Goal: Task Accomplishment & Management: Manage account settings

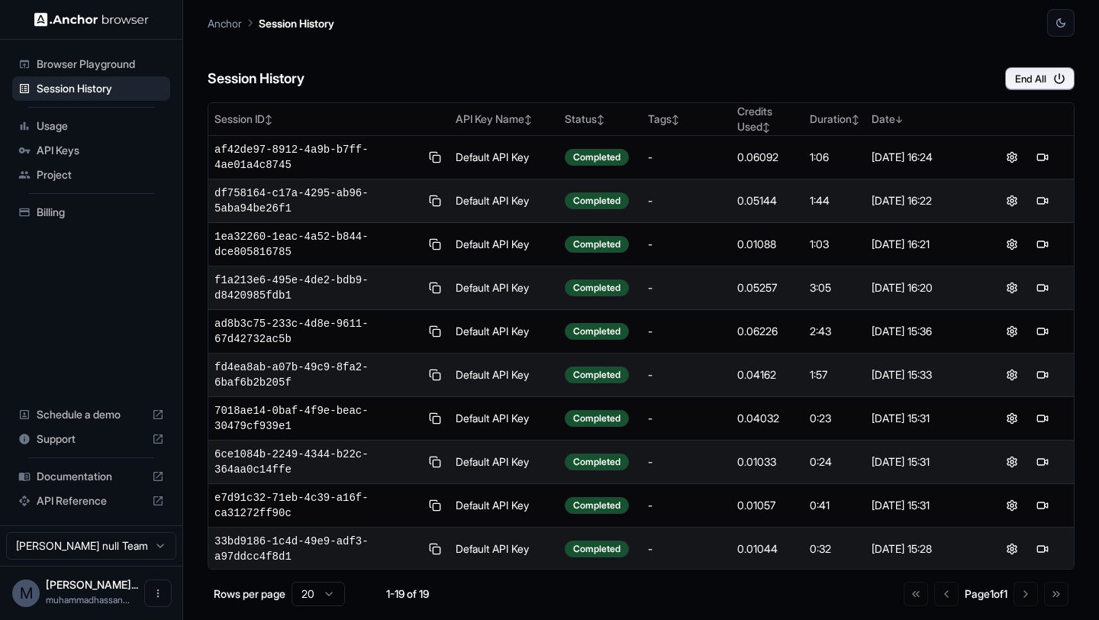
click at [69, 124] on span "Usage" at bounding box center [100, 125] width 127 height 15
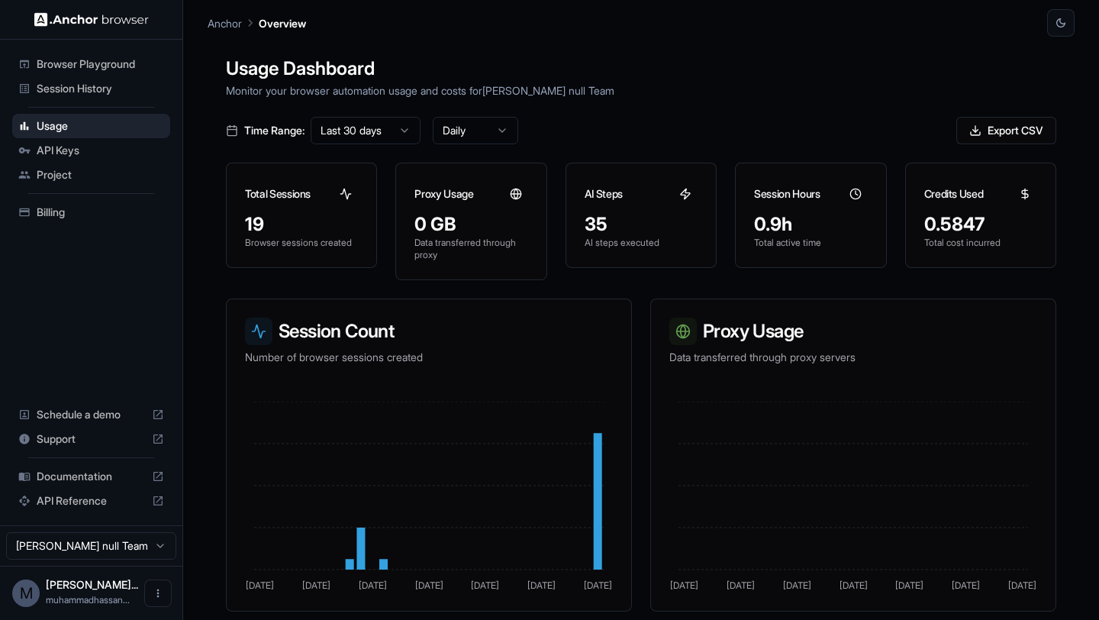
click at [122, 153] on span "API Keys" at bounding box center [100, 150] width 127 height 15
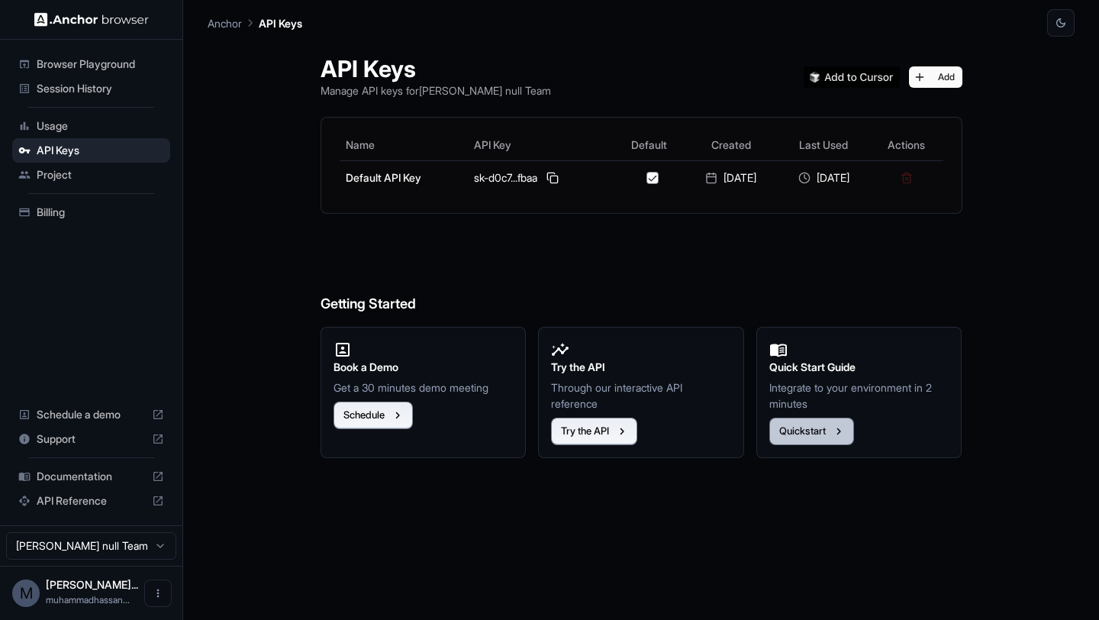
click at [820, 425] on button "Quickstart" at bounding box center [811, 430] width 85 height 27
click at [83, 214] on span "Billing" at bounding box center [100, 212] width 127 height 15
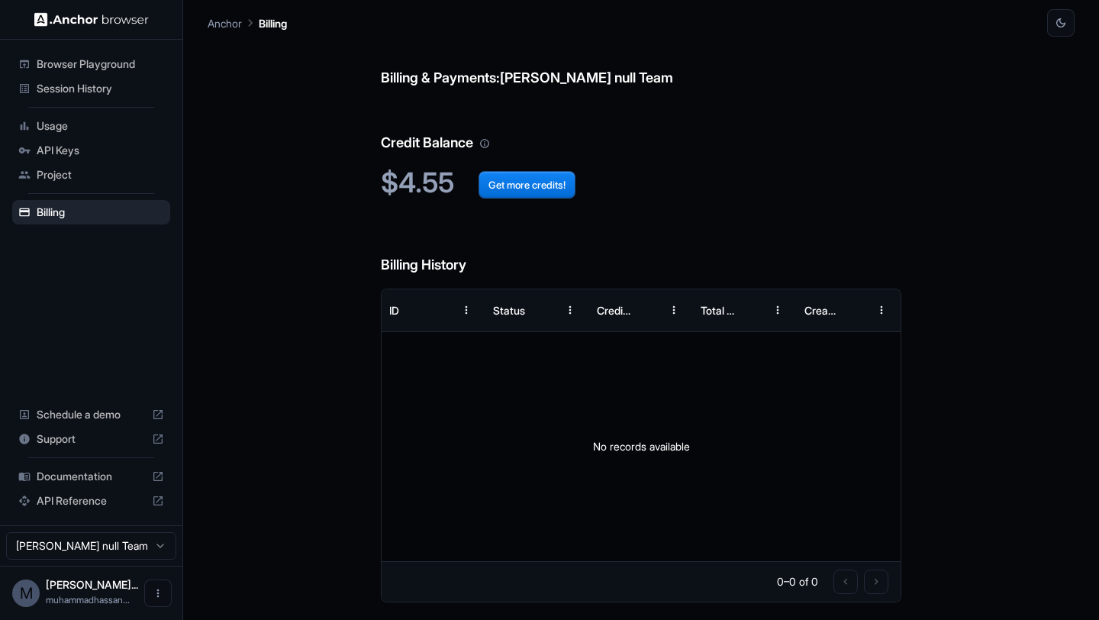
click at [100, 98] on div "Session History" at bounding box center [91, 88] width 158 height 24
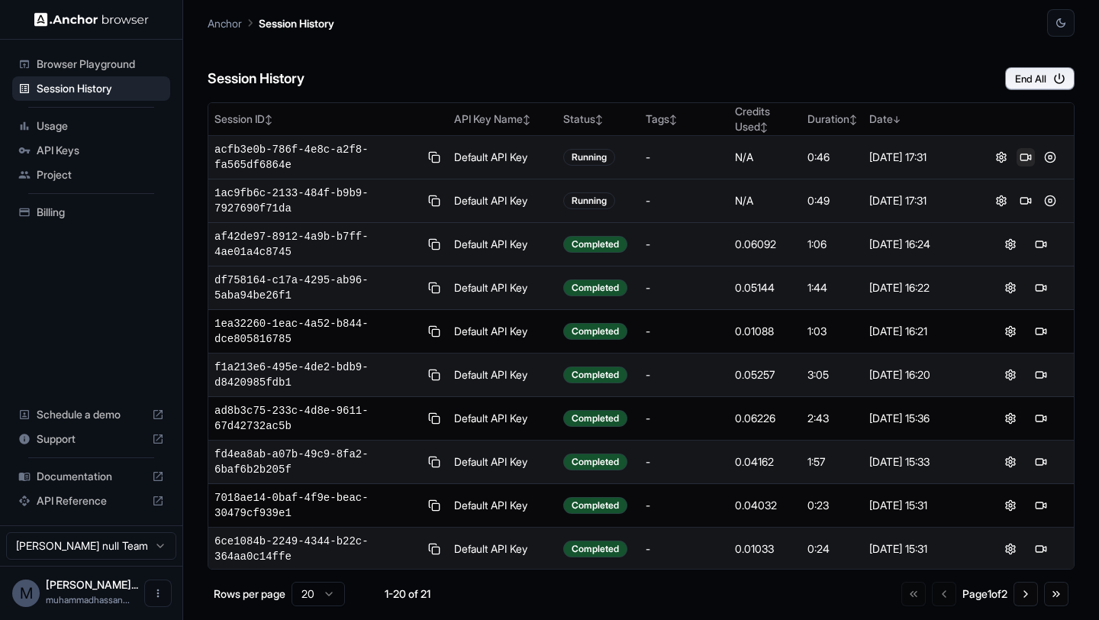
click at [1020, 158] on button at bounding box center [1026, 157] width 18 height 18
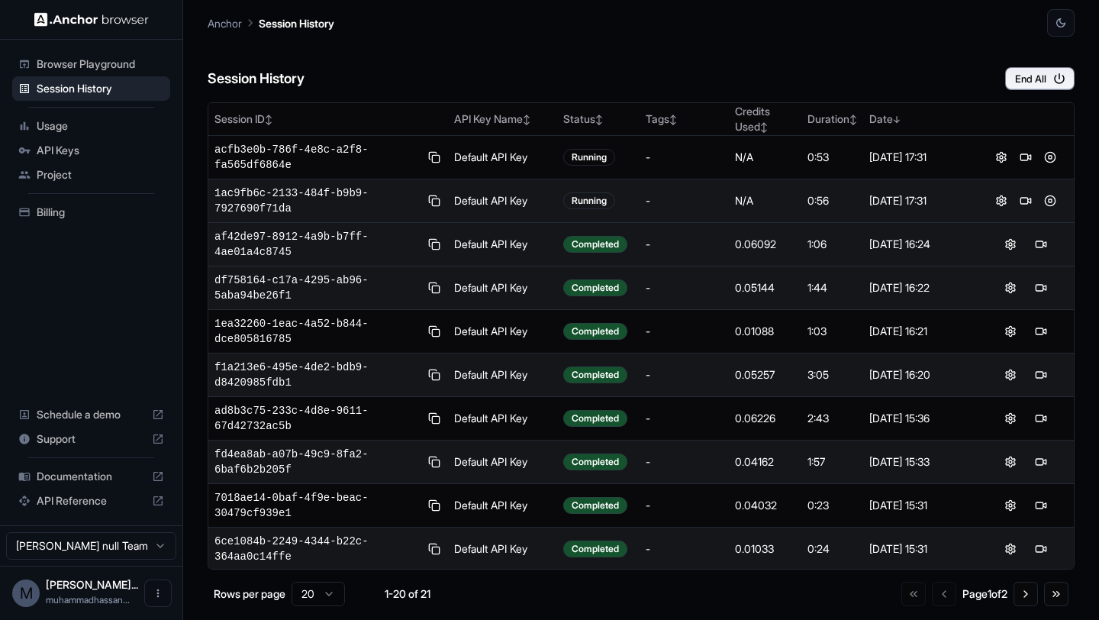
click at [1020, 188] on td at bounding box center [1025, 201] width 95 height 44
click at [1020, 192] on button at bounding box center [1026, 201] width 18 height 18
click at [1036, 68] on button "End All" at bounding box center [1039, 78] width 69 height 23
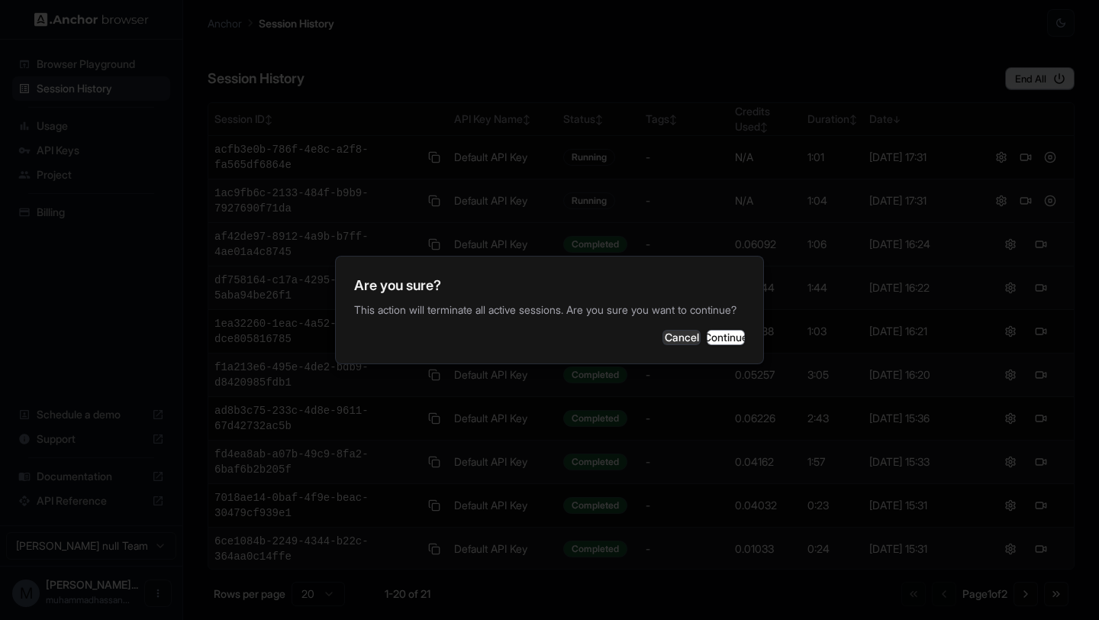
click at [676, 379] on div at bounding box center [549, 310] width 1099 height 620
click at [707, 345] on button "Continue" at bounding box center [726, 337] width 38 height 15
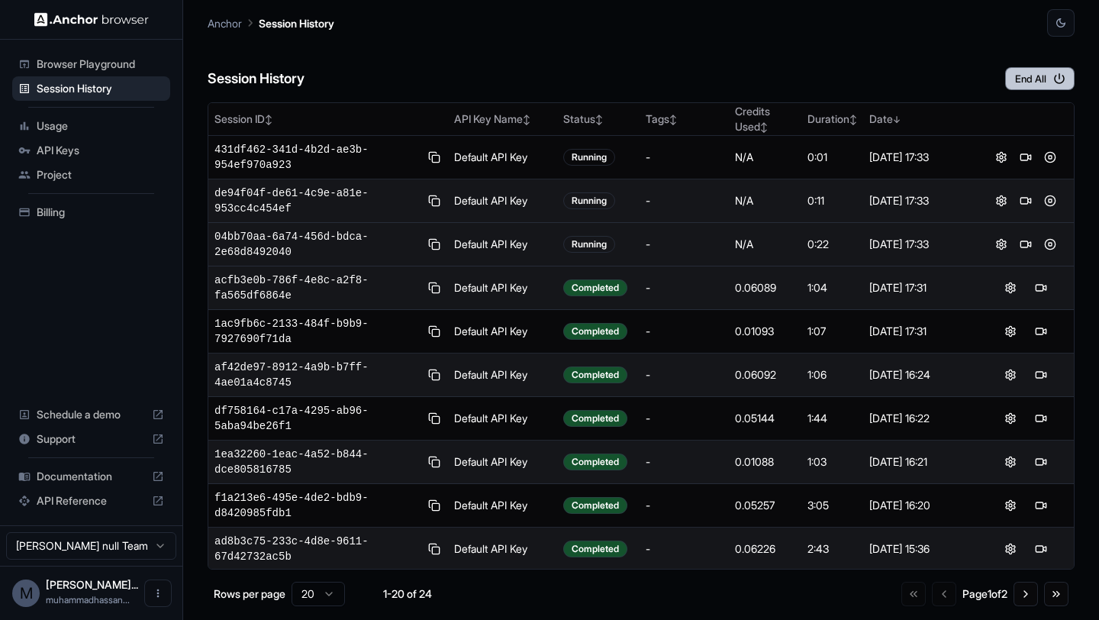
click at [1020, 76] on button "End All" at bounding box center [1039, 78] width 69 height 23
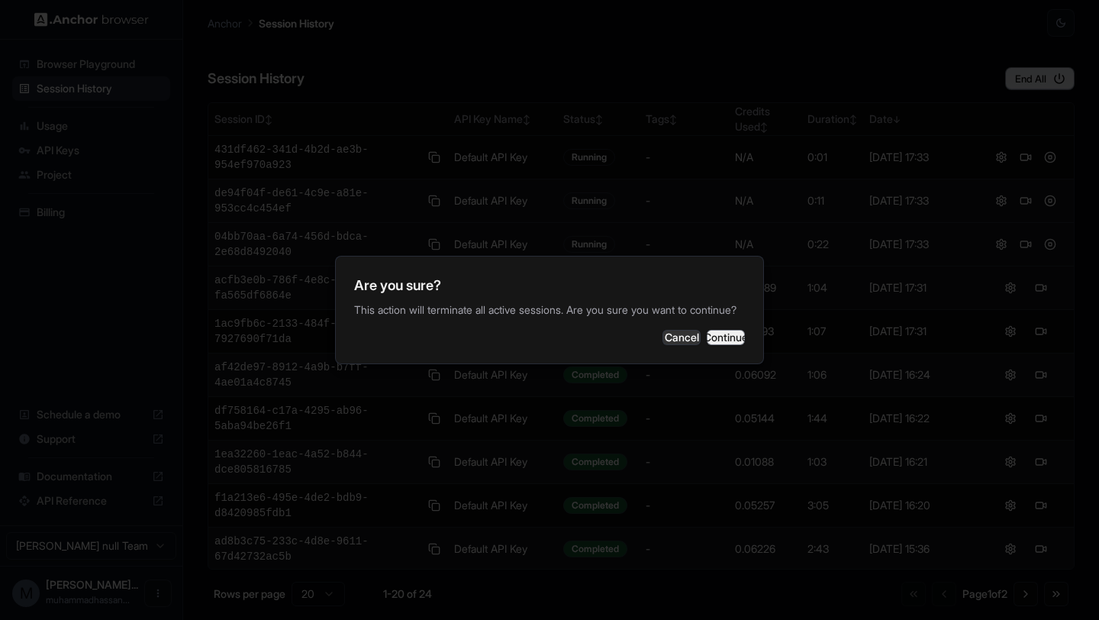
click at [707, 345] on button "Continue" at bounding box center [726, 337] width 38 height 15
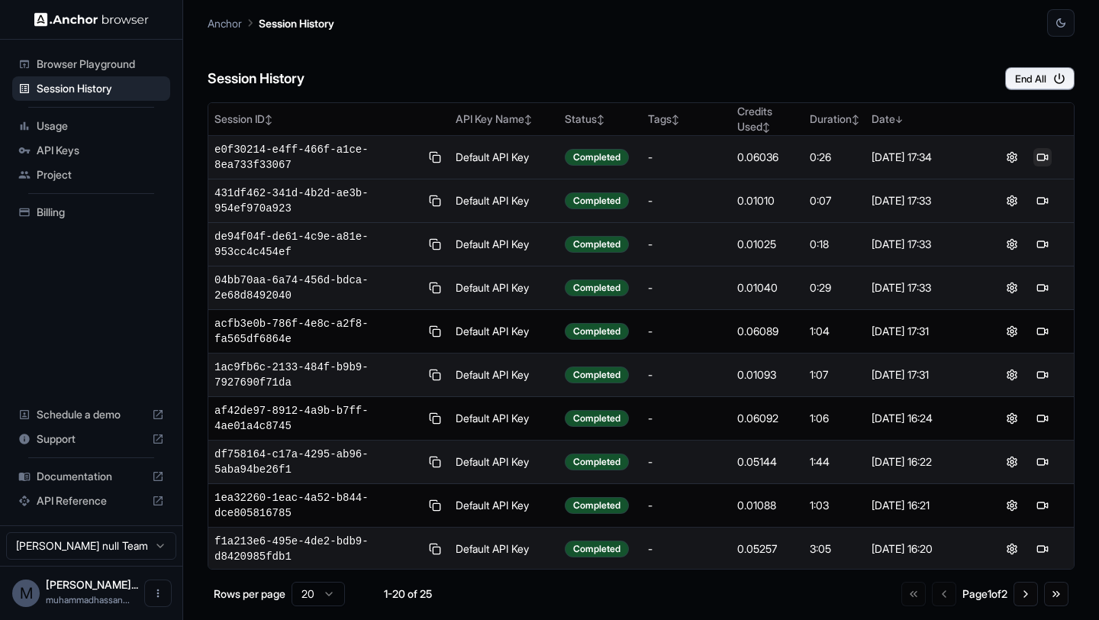
click at [1038, 160] on button at bounding box center [1042, 157] width 18 height 18
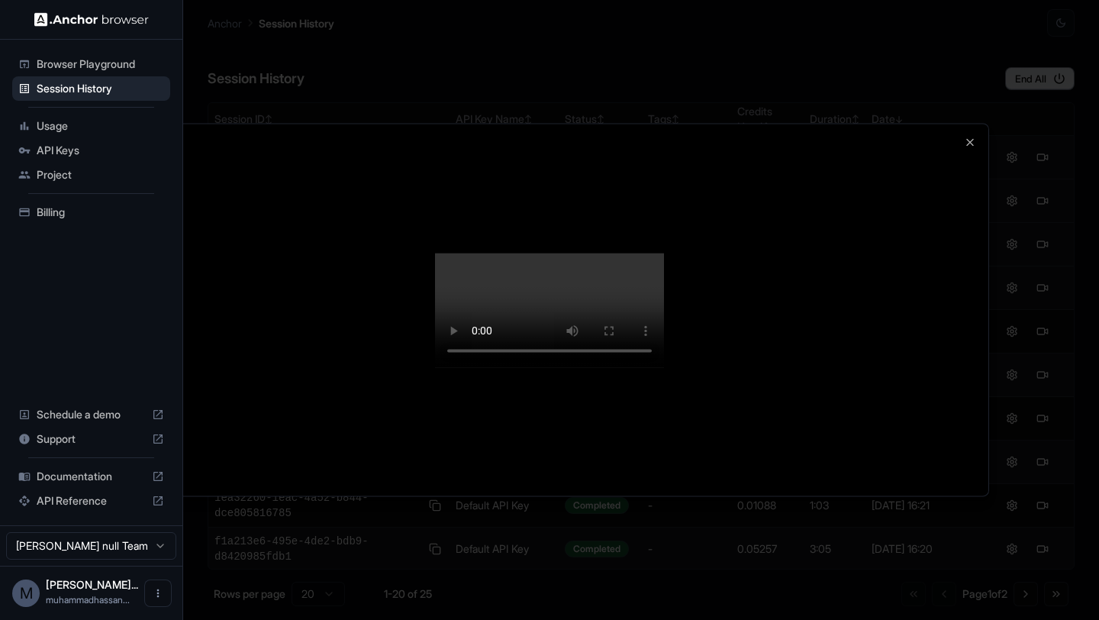
click at [1081, 172] on div at bounding box center [549, 310] width 1099 height 620
